Goal: Check status: Check status

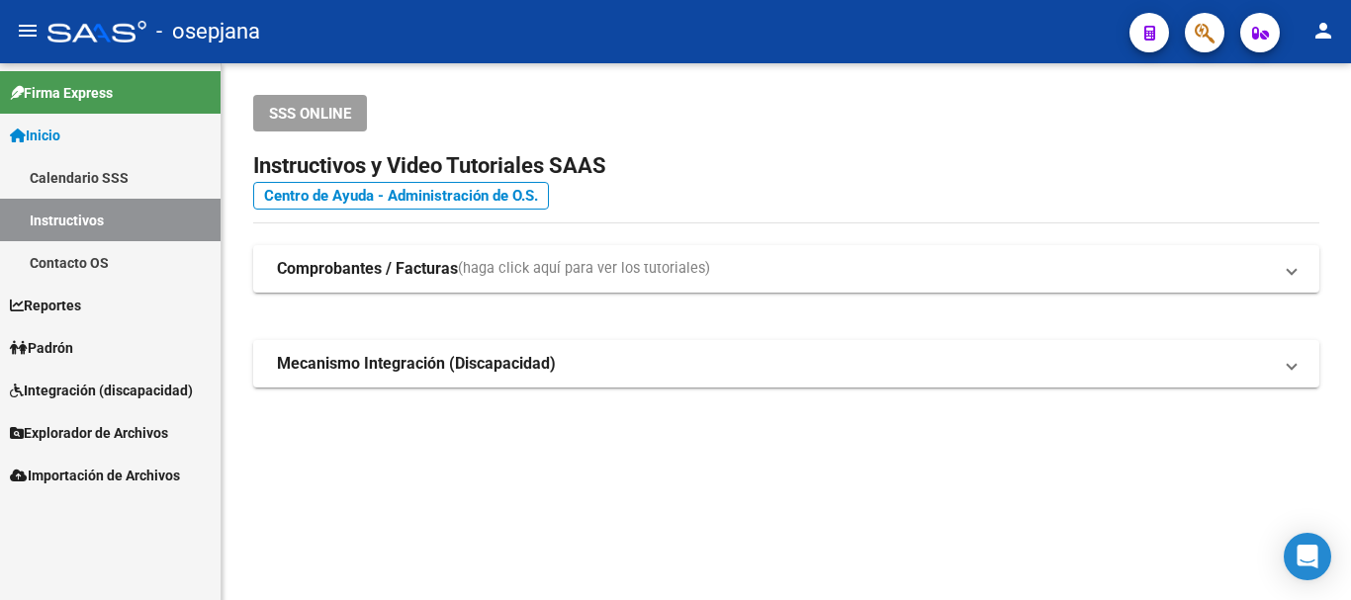
click at [64, 345] on span "Padrón" at bounding box center [41, 348] width 63 height 22
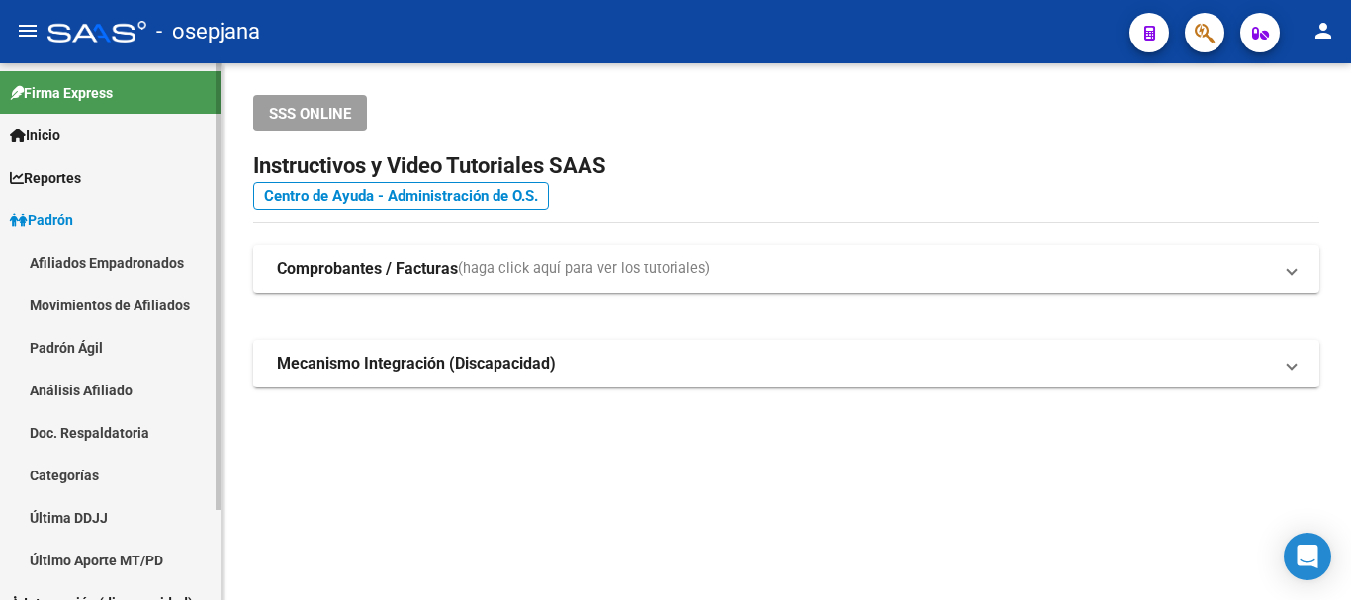
drag, startPoint x: 74, startPoint y: 394, endPoint x: 86, endPoint y: 390, distance: 12.5
click at [76, 394] on link "Análisis Afiliado" at bounding box center [110, 390] width 221 height 43
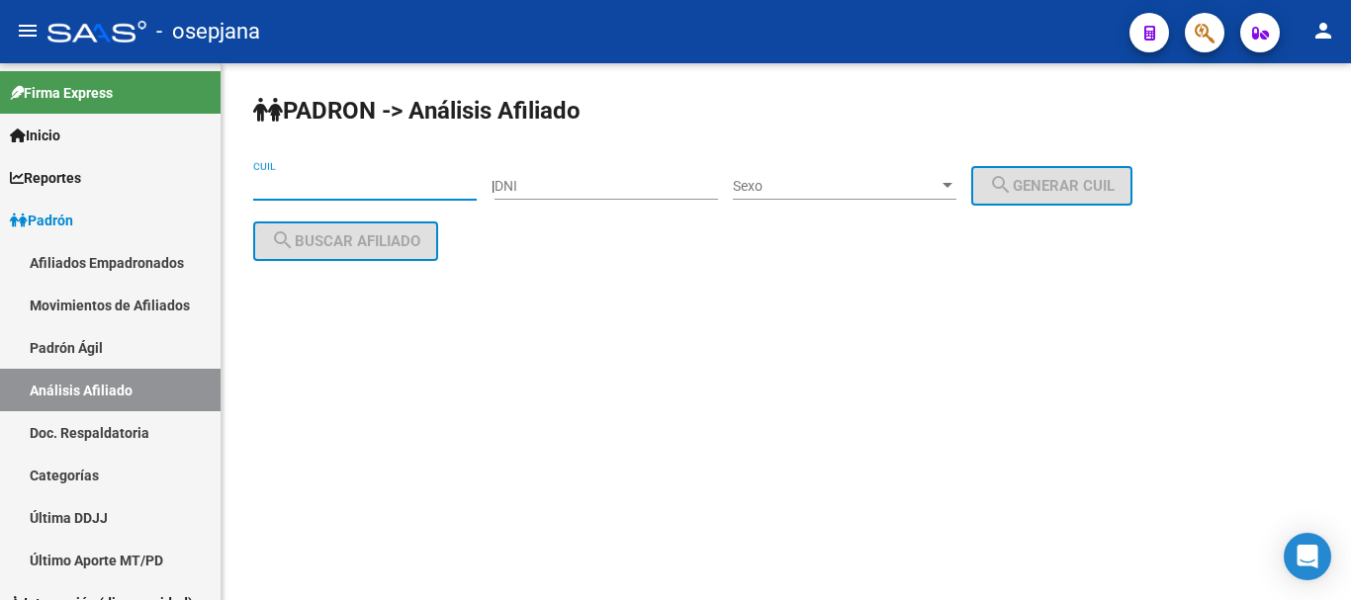
click at [269, 182] on input "CUIL" at bounding box center [365, 186] width 224 height 17
paste input "20-70808626-7"
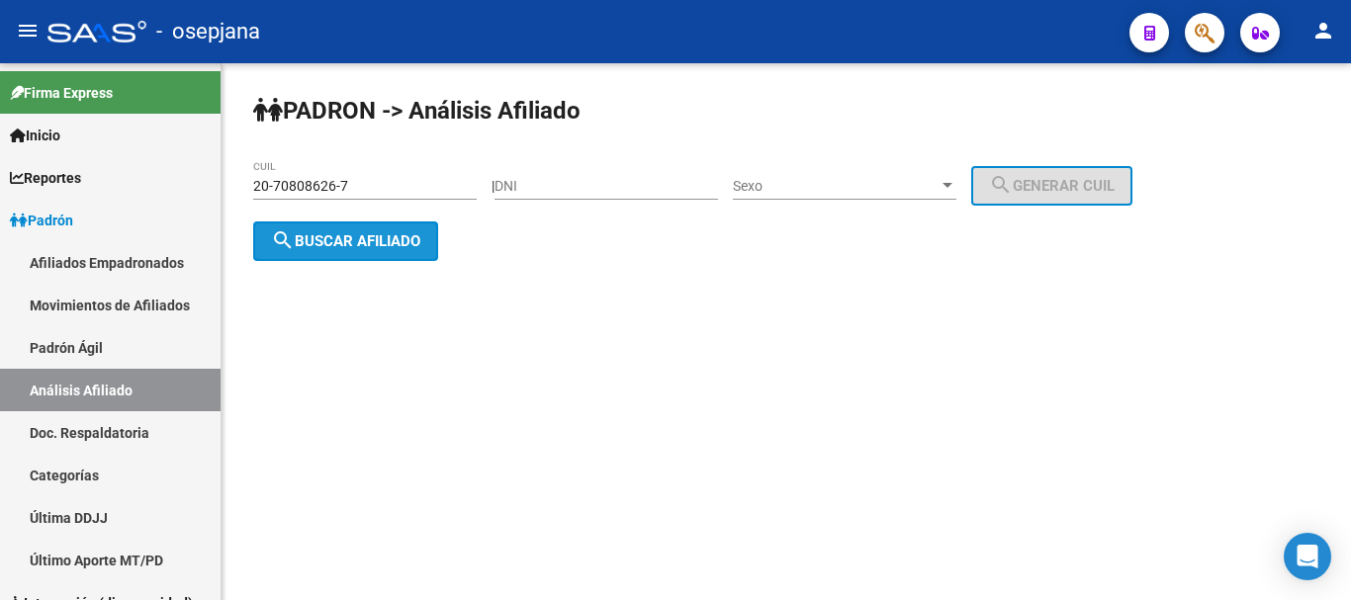
click at [352, 240] on span "search Buscar afiliado" at bounding box center [345, 241] width 149 height 18
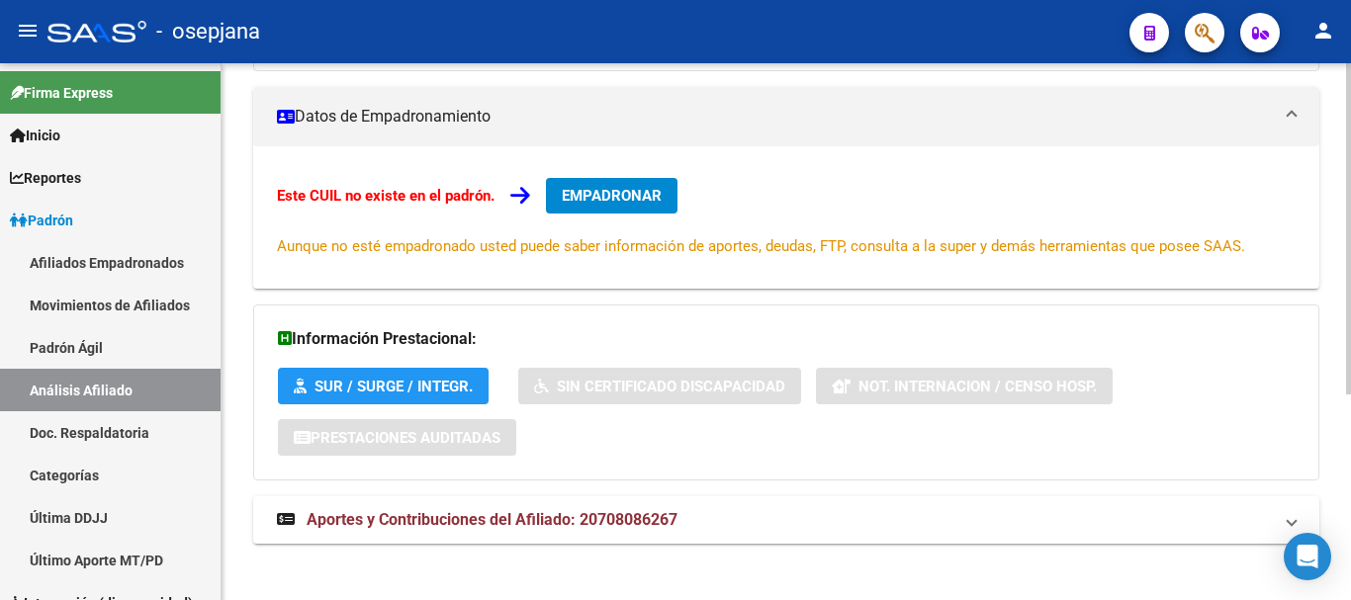
scroll to position [334, 0]
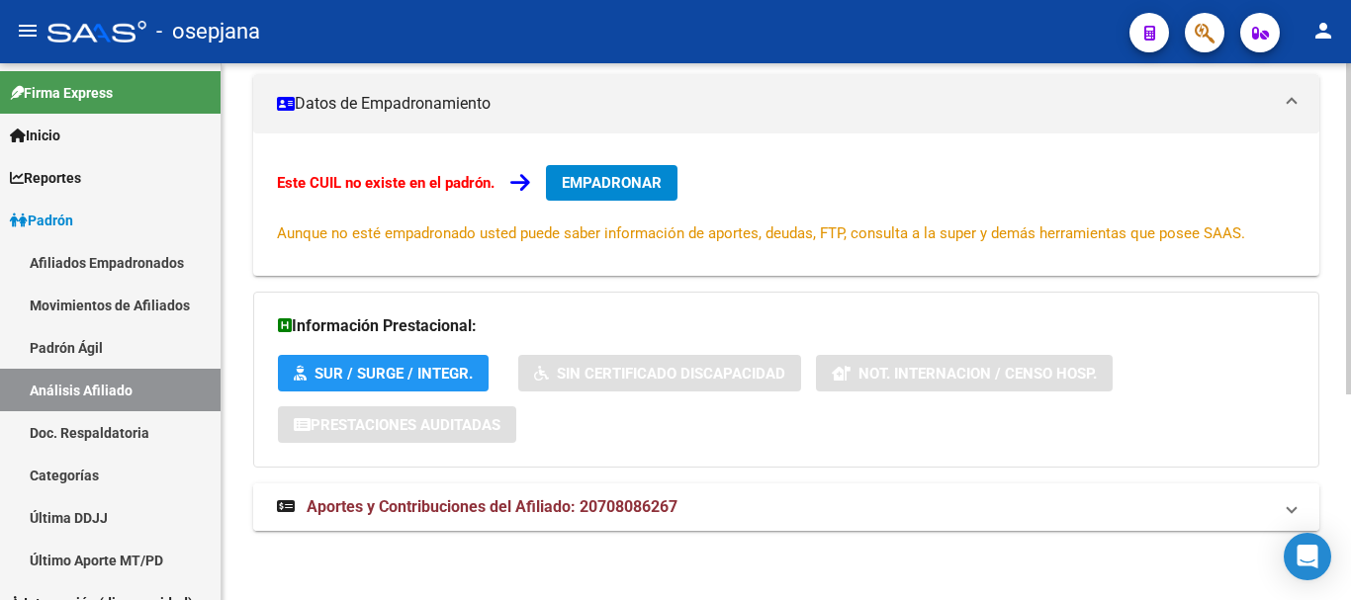
click at [529, 507] on span "Aportes y Contribuciones del Afiliado: 20708086267" at bounding box center [492, 507] width 371 height 19
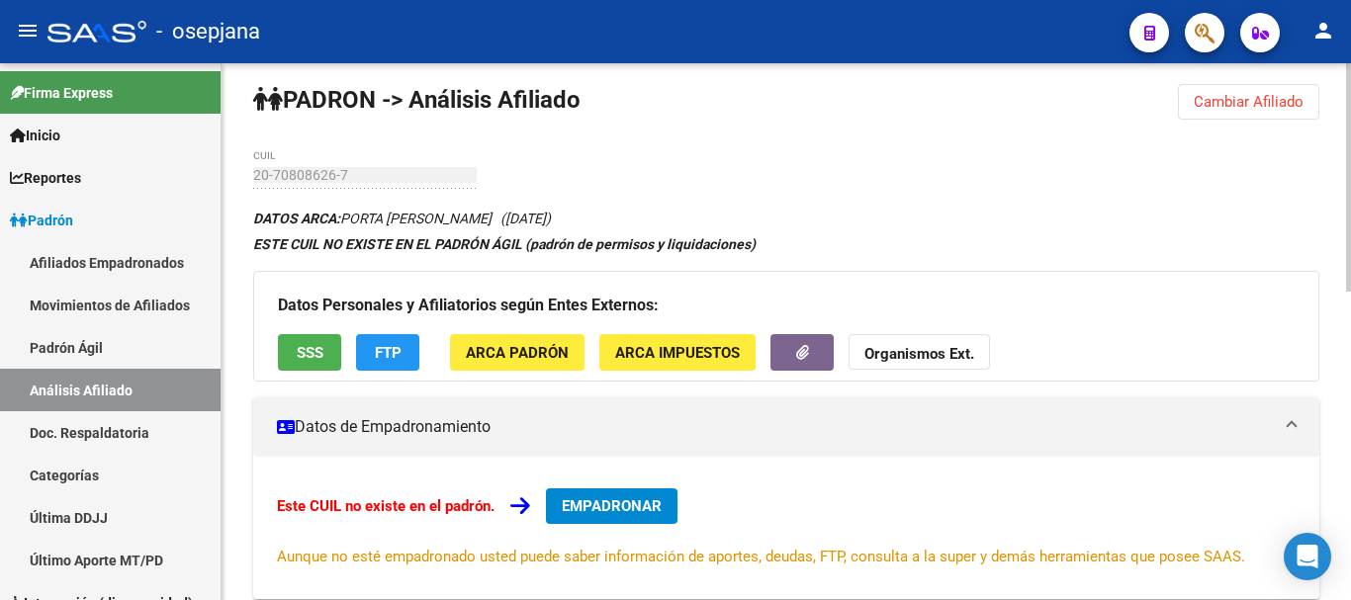
scroll to position [0, 0]
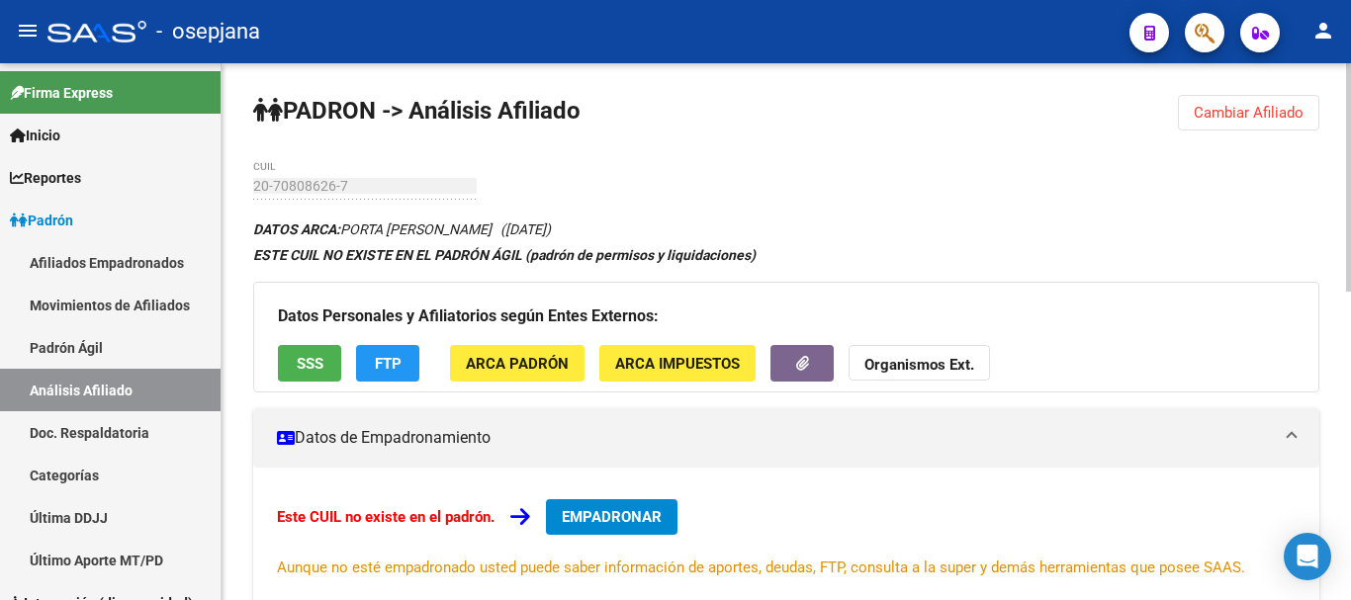
click at [1249, 107] on span "Cambiar Afiliado" at bounding box center [1249, 113] width 110 height 18
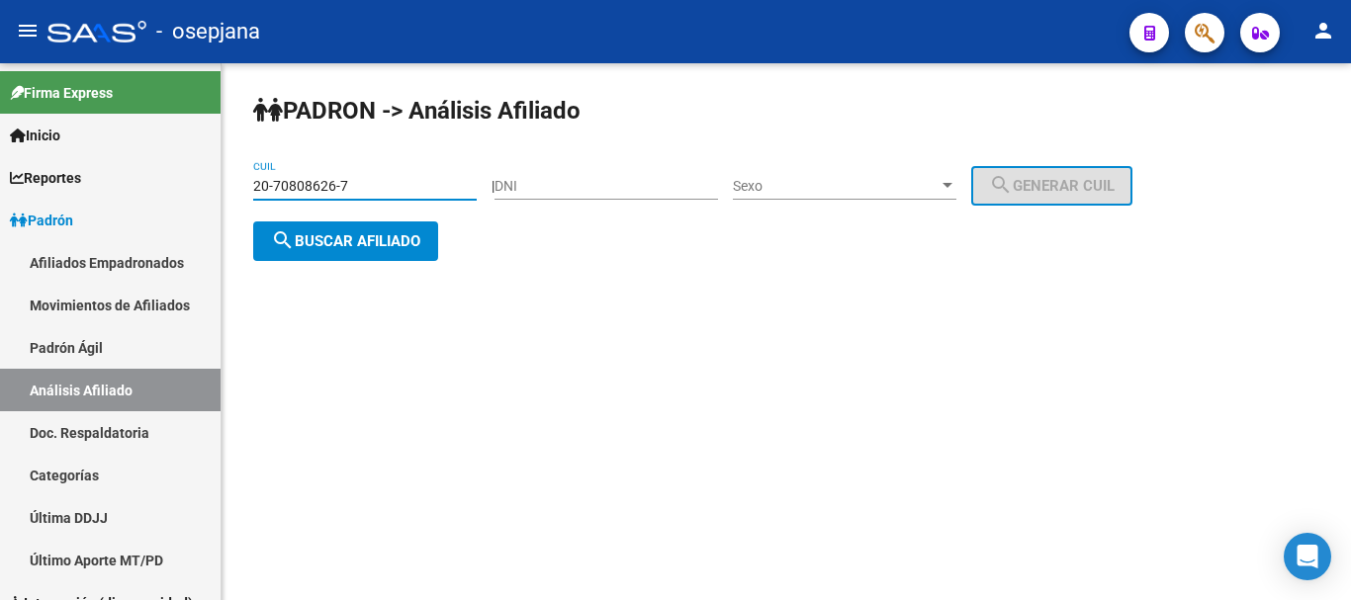
drag, startPoint x: 256, startPoint y: 180, endPoint x: 356, endPoint y: 181, distance: 99.9
click at [356, 181] on input "20-70808626-7" at bounding box center [365, 186] width 224 height 17
paste input "33558345-1"
type input "20-33558345-1"
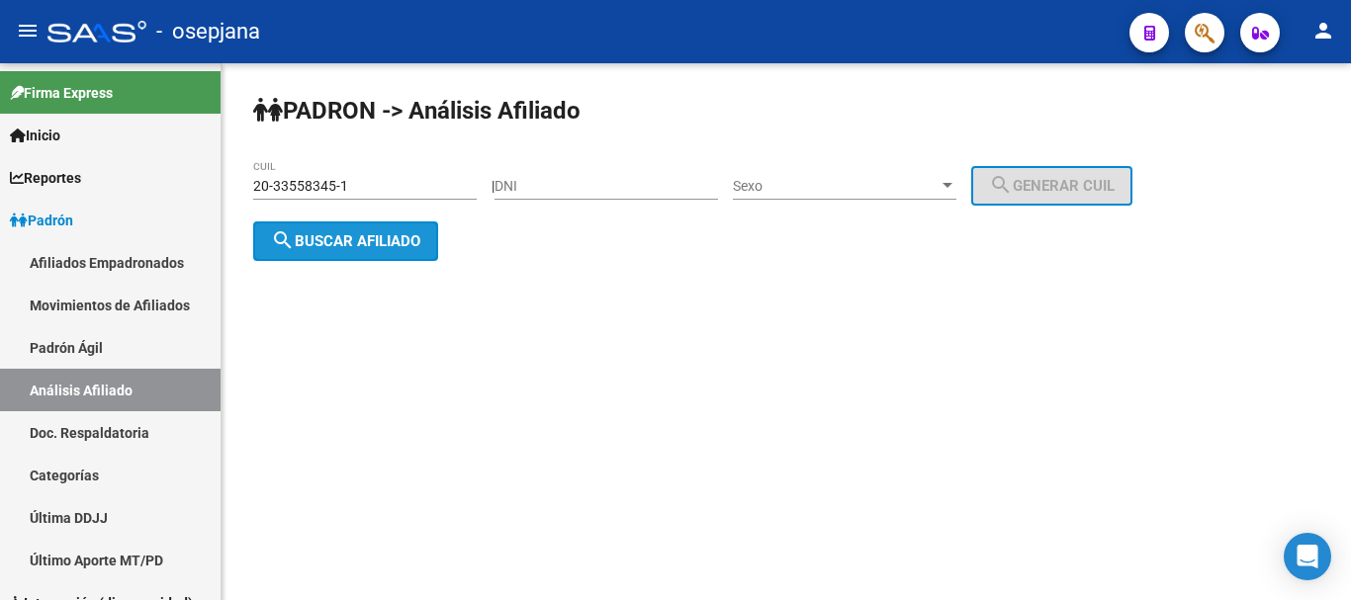
click at [354, 237] on span "search Buscar afiliado" at bounding box center [345, 241] width 149 height 18
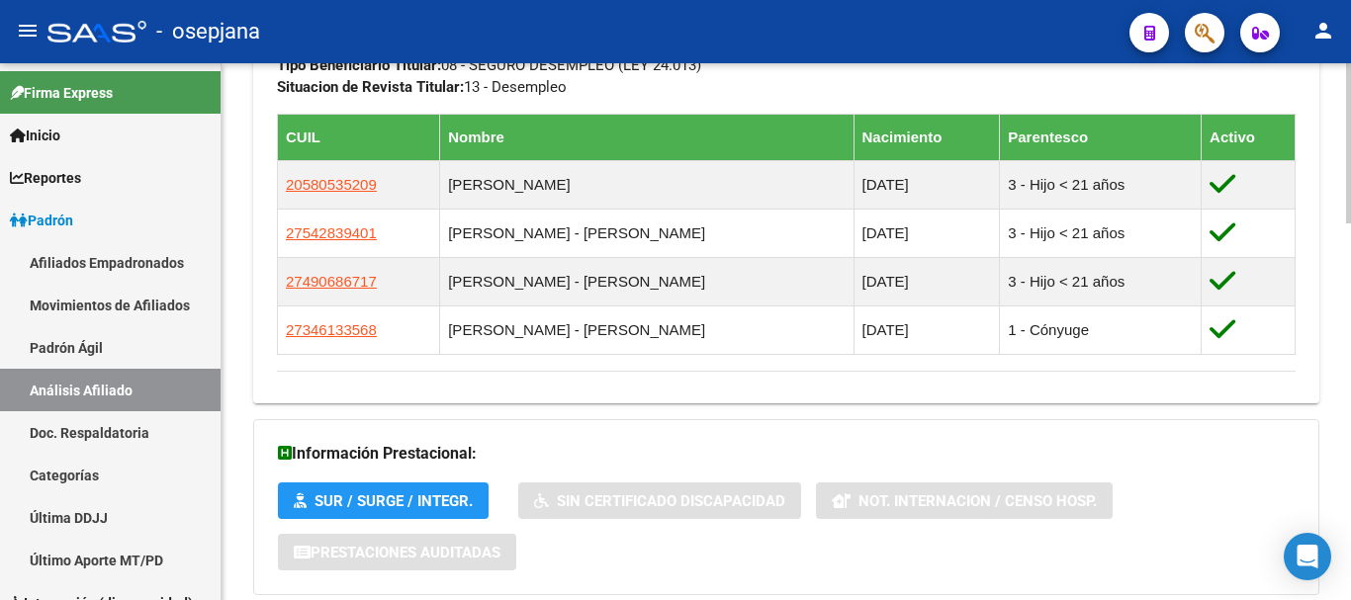
scroll to position [1260, 0]
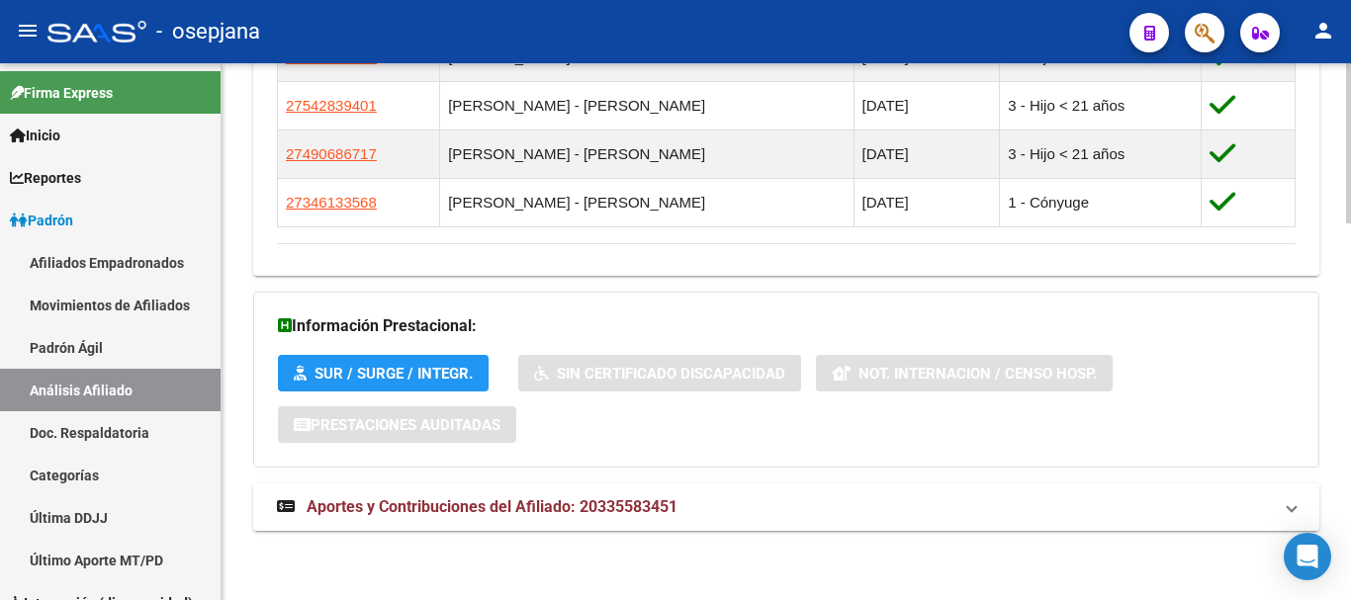
click at [519, 501] on span "Aportes y Contribuciones del Afiliado: 20335583451" at bounding box center [492, 507] width 371 height 19
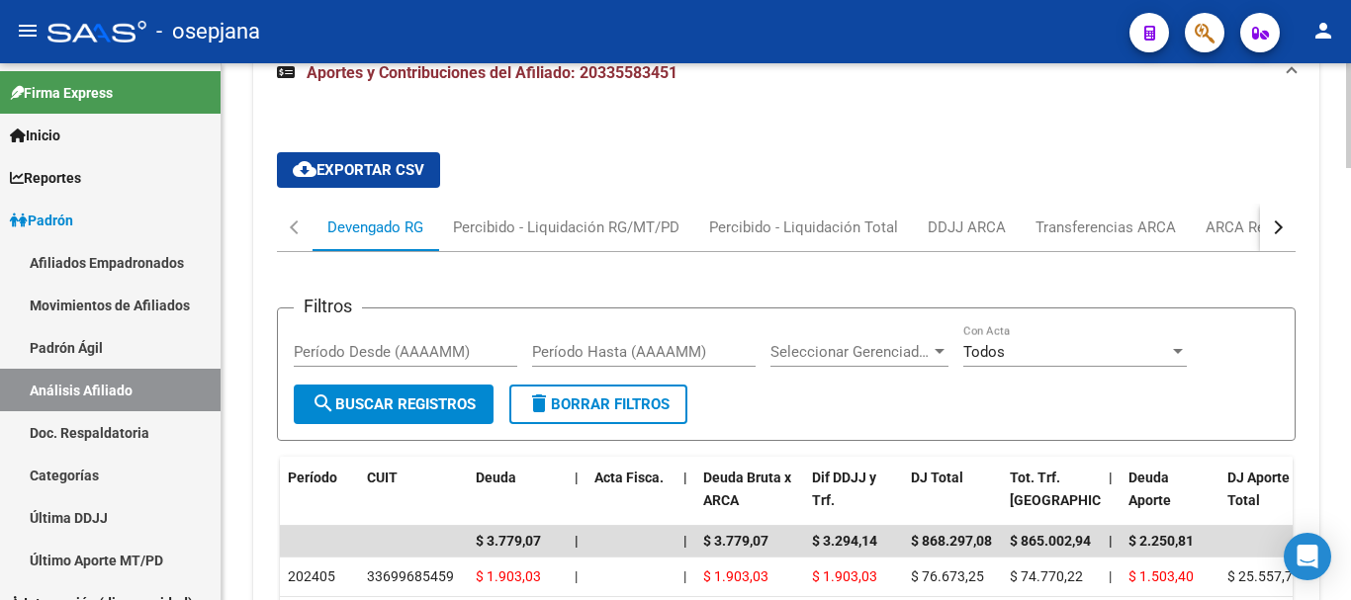
scroll to position [1755, 0]
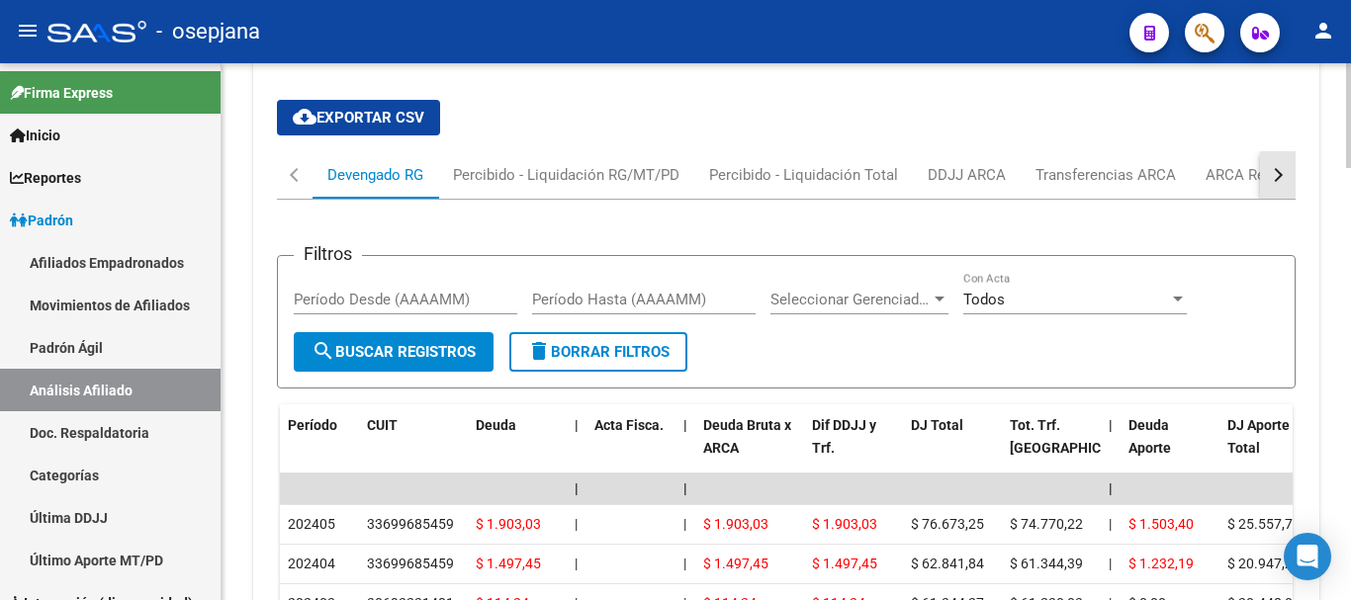
click at [1276, 169] on div "button" at bounding box center [1276, 175] width 14 height 14
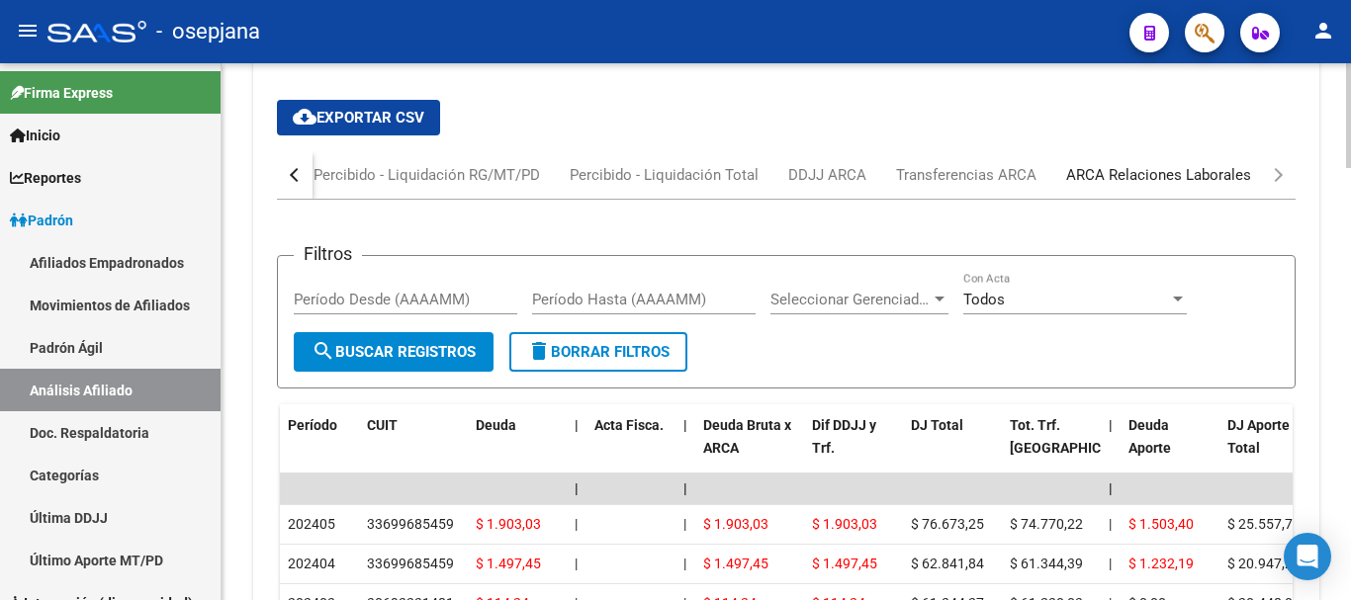
click at [1116, 169] on div "ARCA Relaciones Laborales" at bounding box center [1158, 175] width 185 height 22
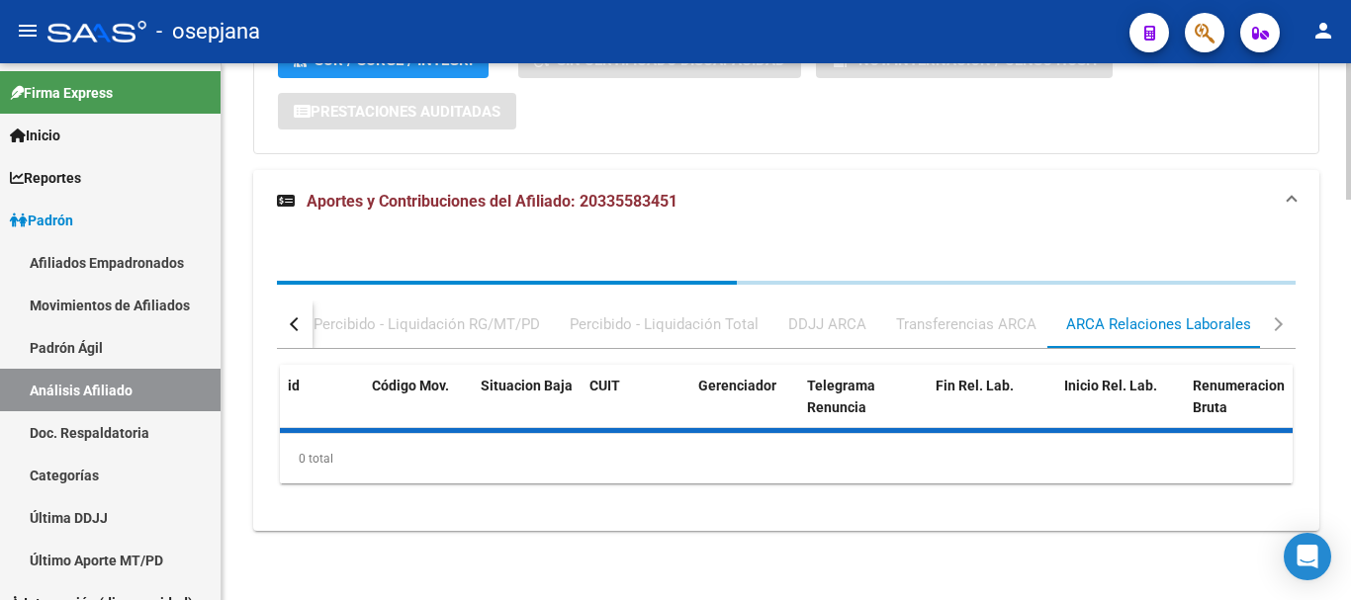
scroll to position [1665, 0]
